Goal: Book appointment/travel/reservation

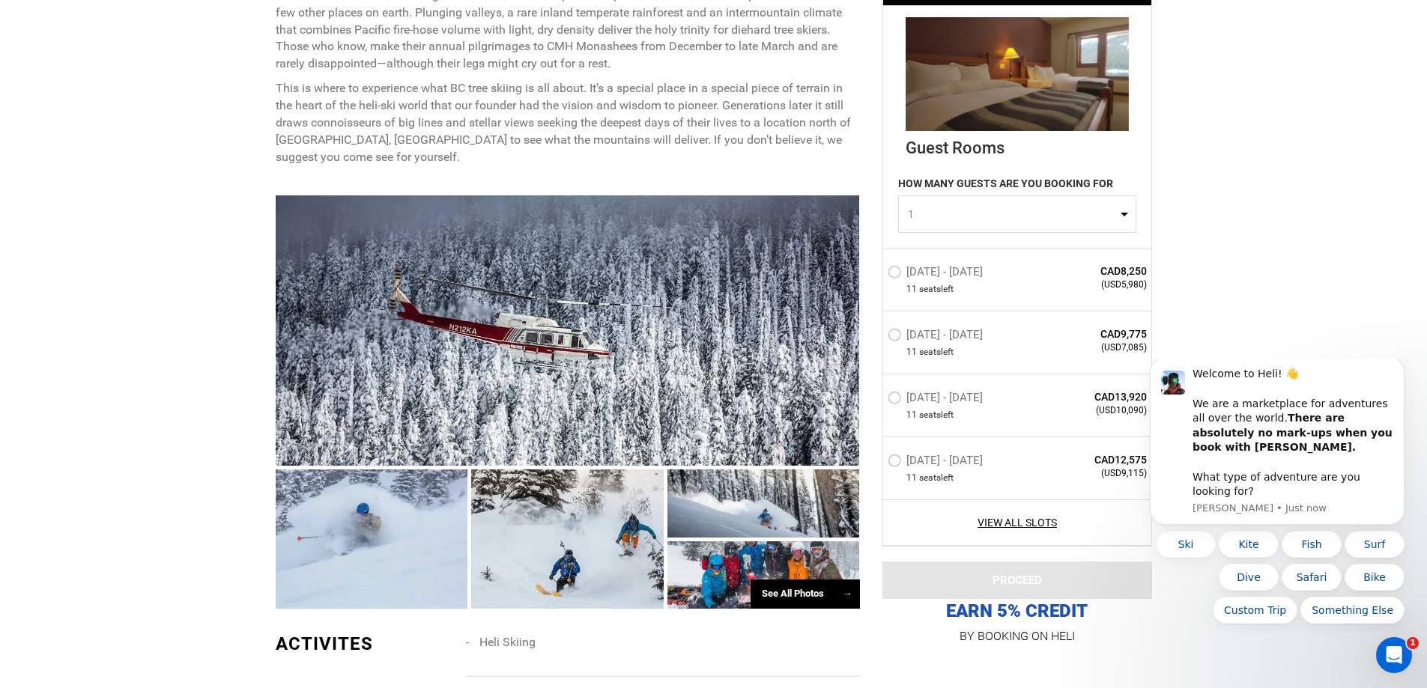
scroll to position [974, 0]
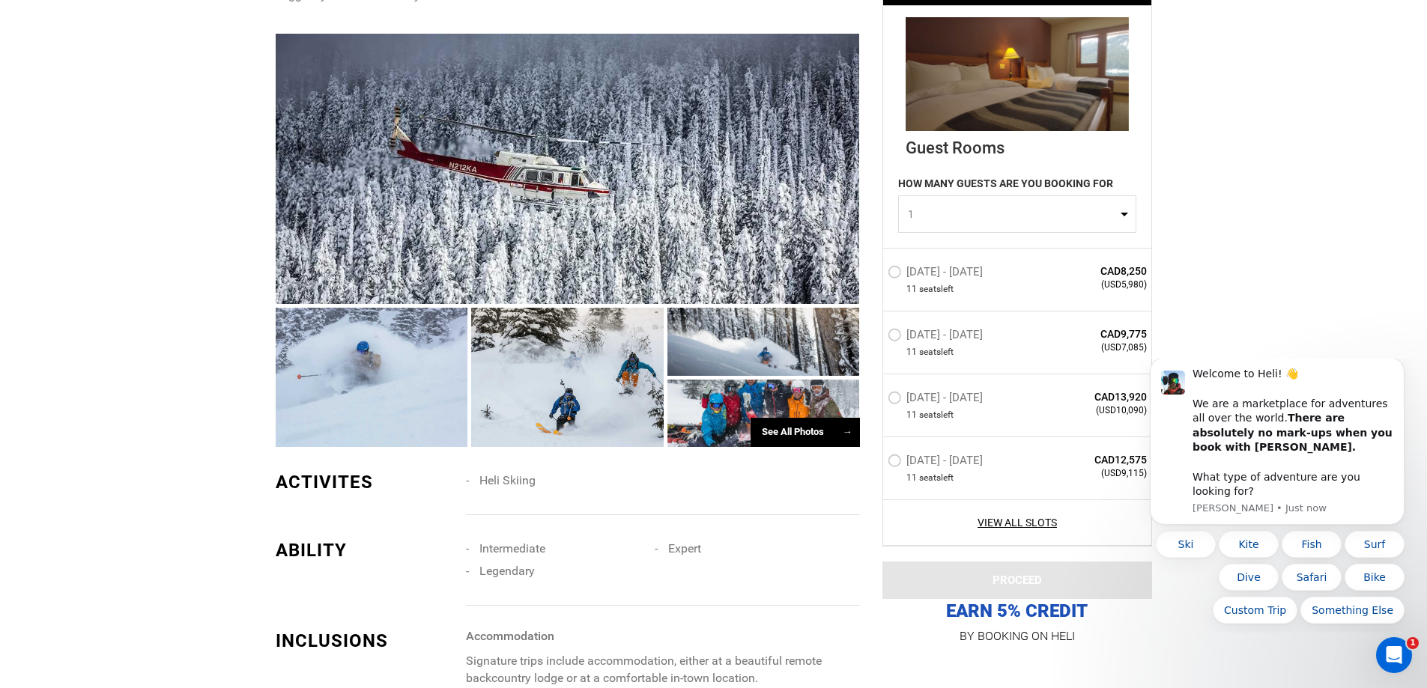
click at [464, 570] on div "ABILITY Intermediate Expert Legendary" at bounding box center [567, 572] width 607 height 68
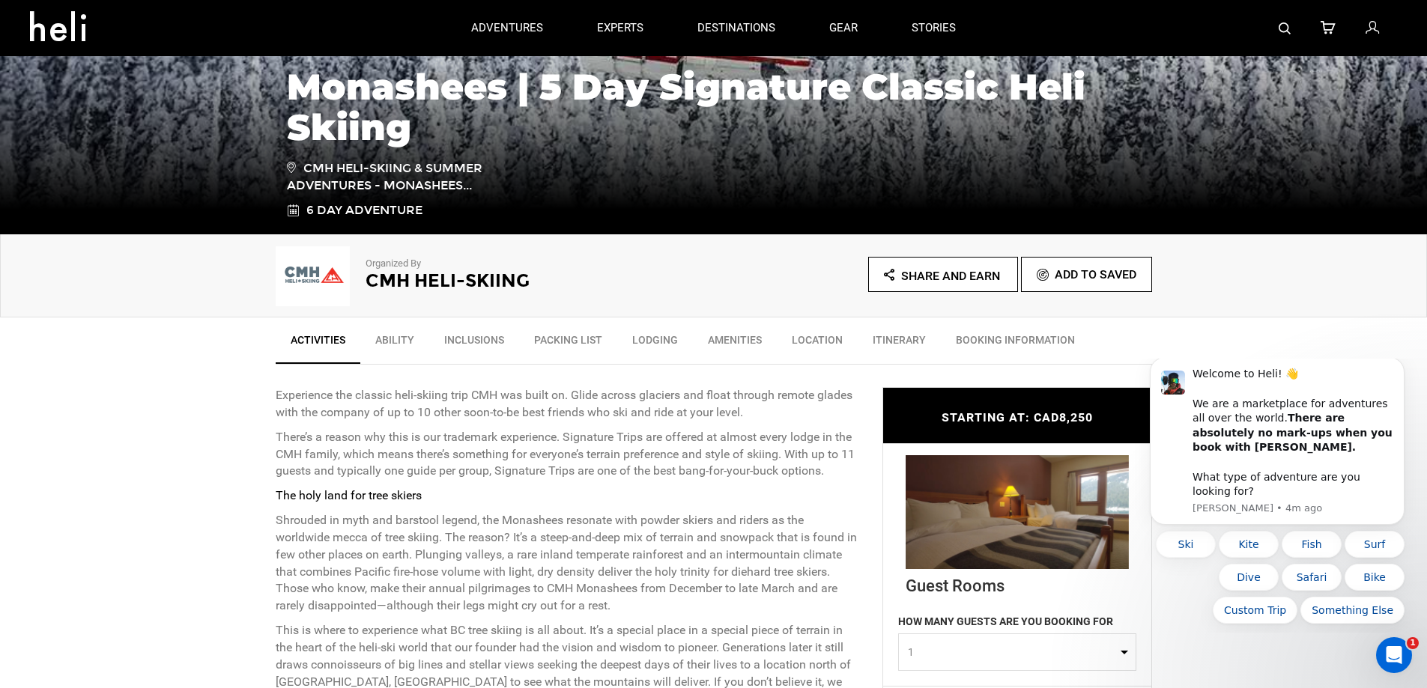
scroll to position [225, 0]
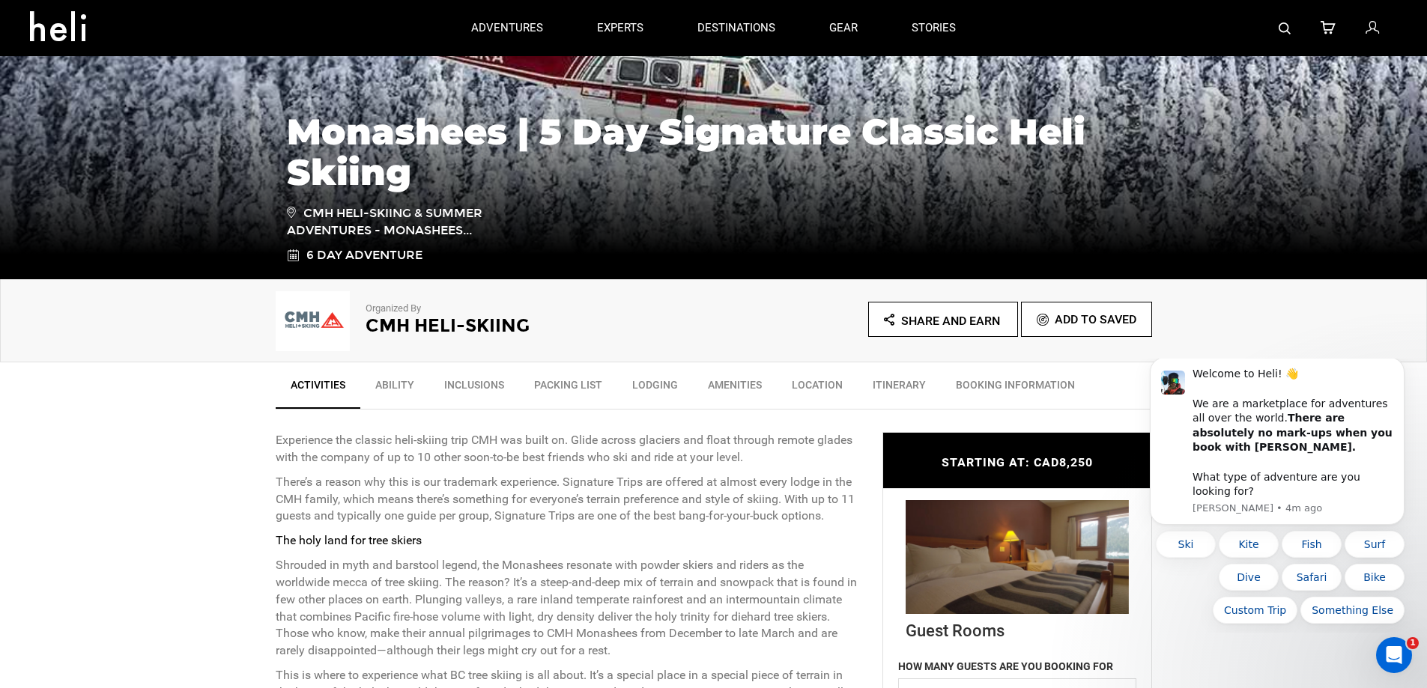
click at [401, 386] on link "Ability" at bounding box center [394, 388] width 69 height 37
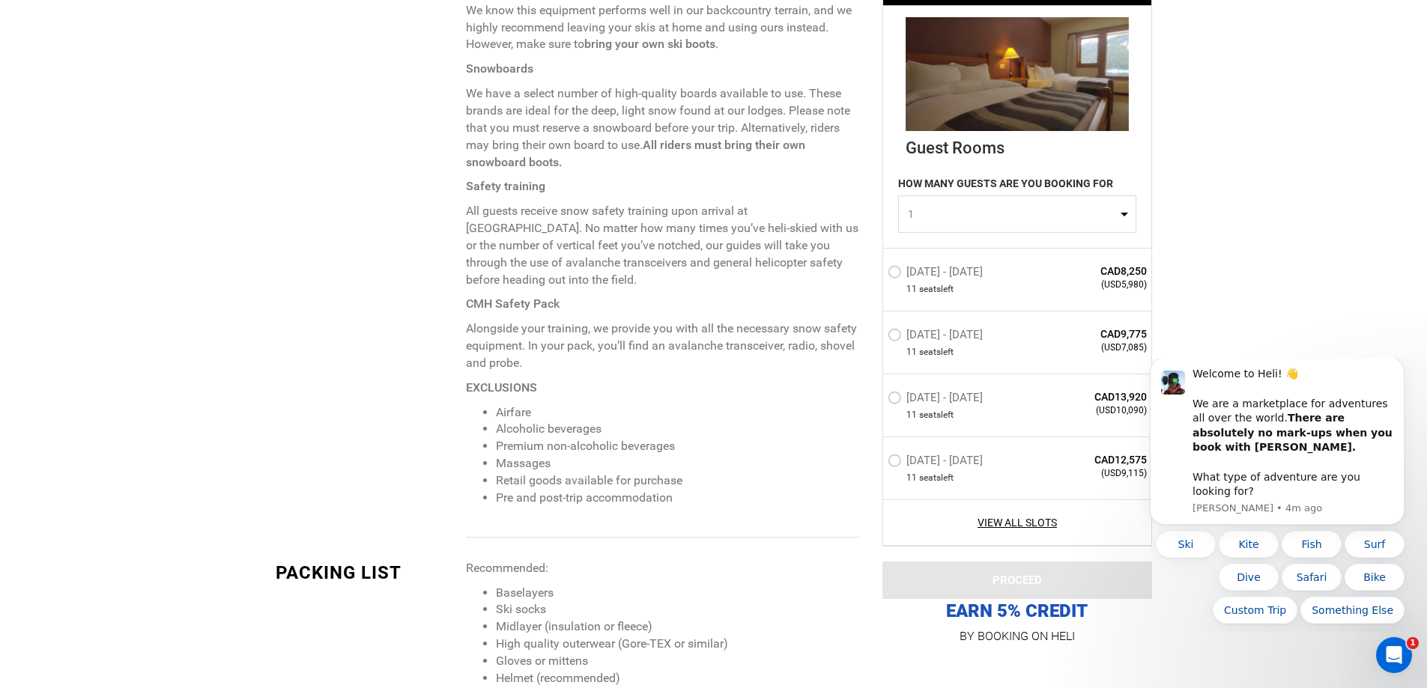
scroll to position [2328, 0]
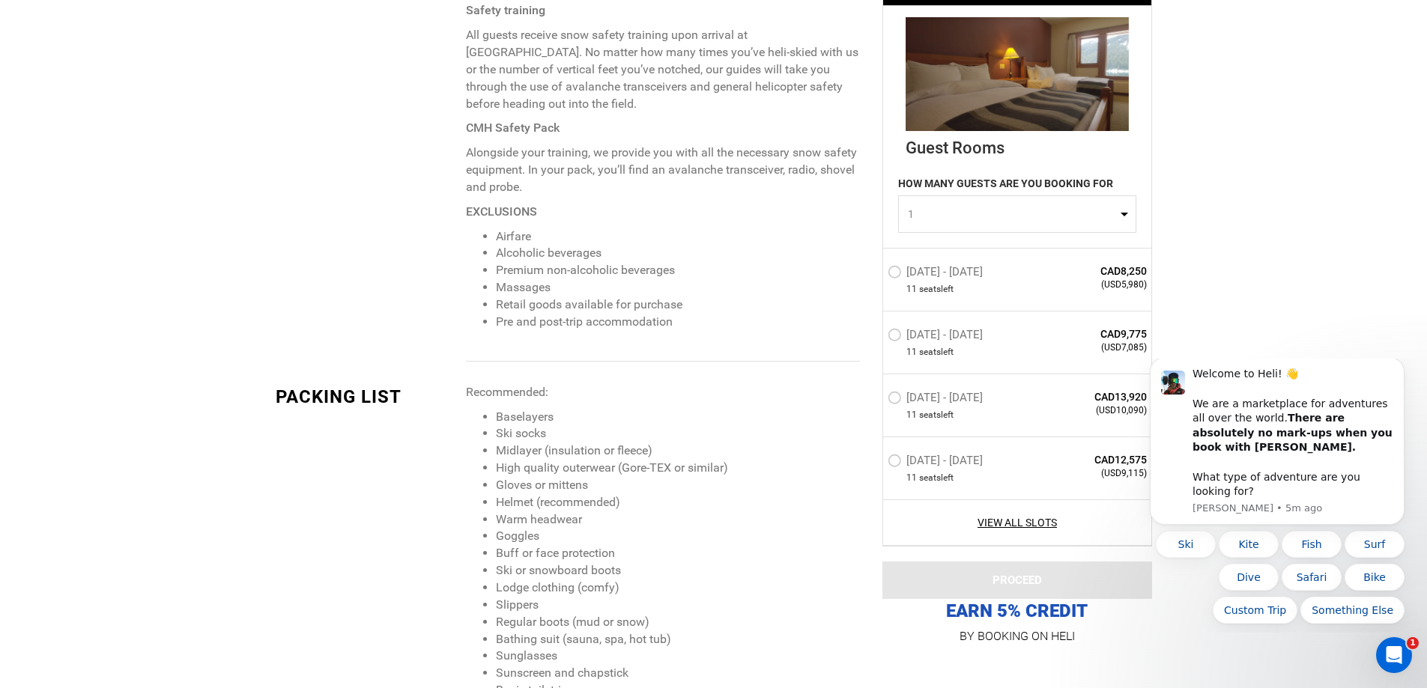
click at [892, 457] on label "[DATE] - [DATE]" at bounding box center [937, 463] width 99 height 18
click at [877, 457] on input "[DATE] - [DATE]" at bounding box center [877, 467] width 0 height 32
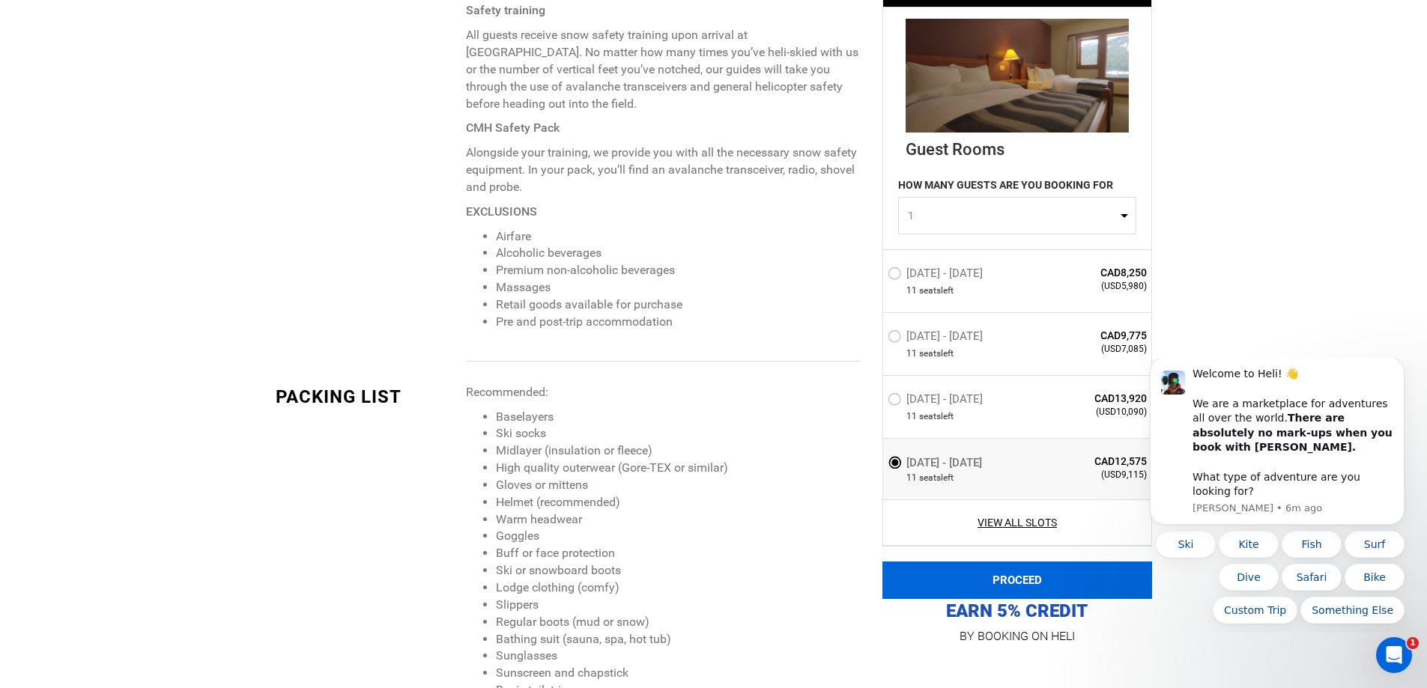
click at [1028, 575] on button "PROCEED" at bounding box center [1017, 580] width 270 height 37
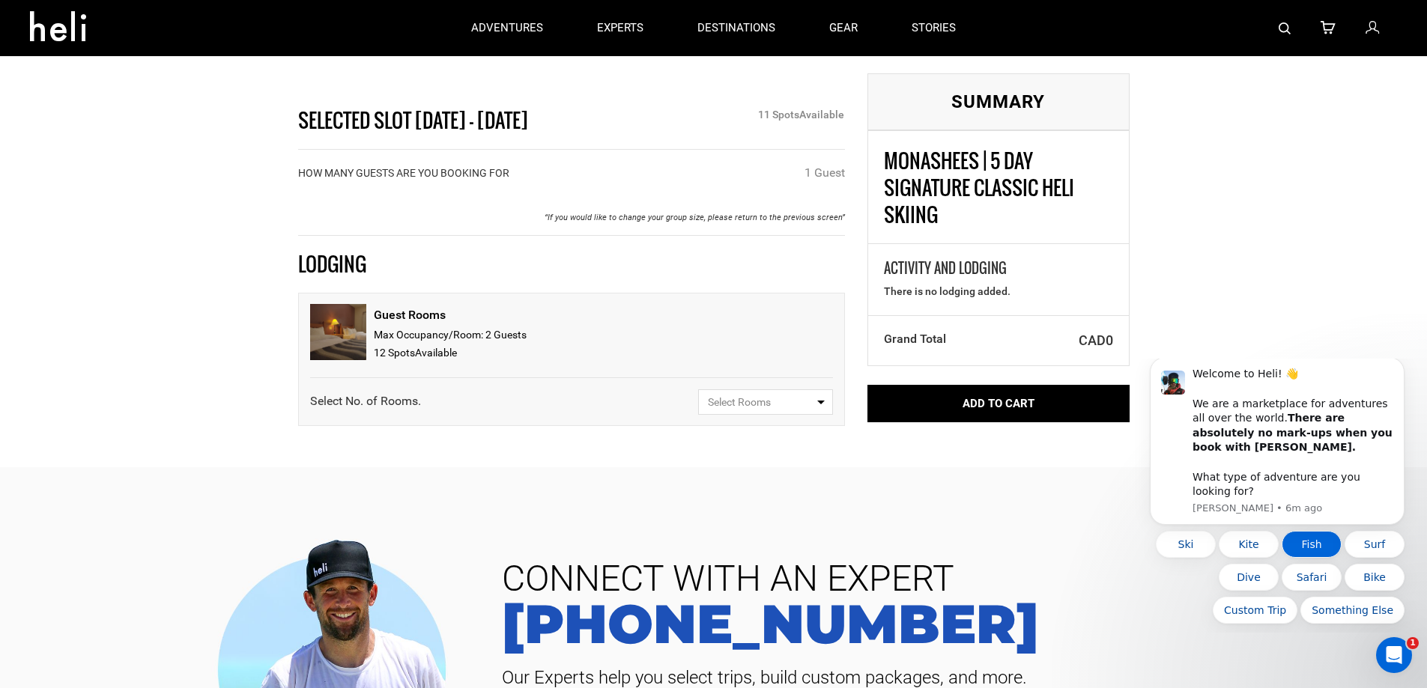
click at [1308, 542] on button "Fish" at bounding box center [1312, 544] width 60 height 27
